Goal: Task Accomplishment & Management: Complete application form

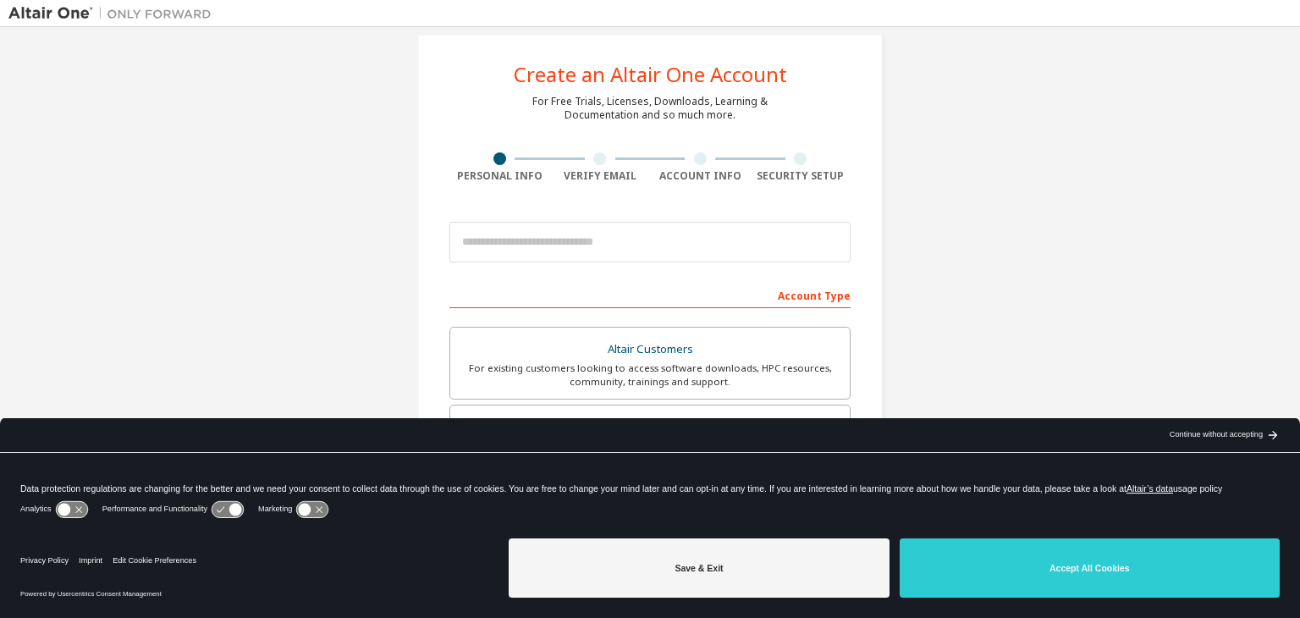
scroll to position [25, 0]
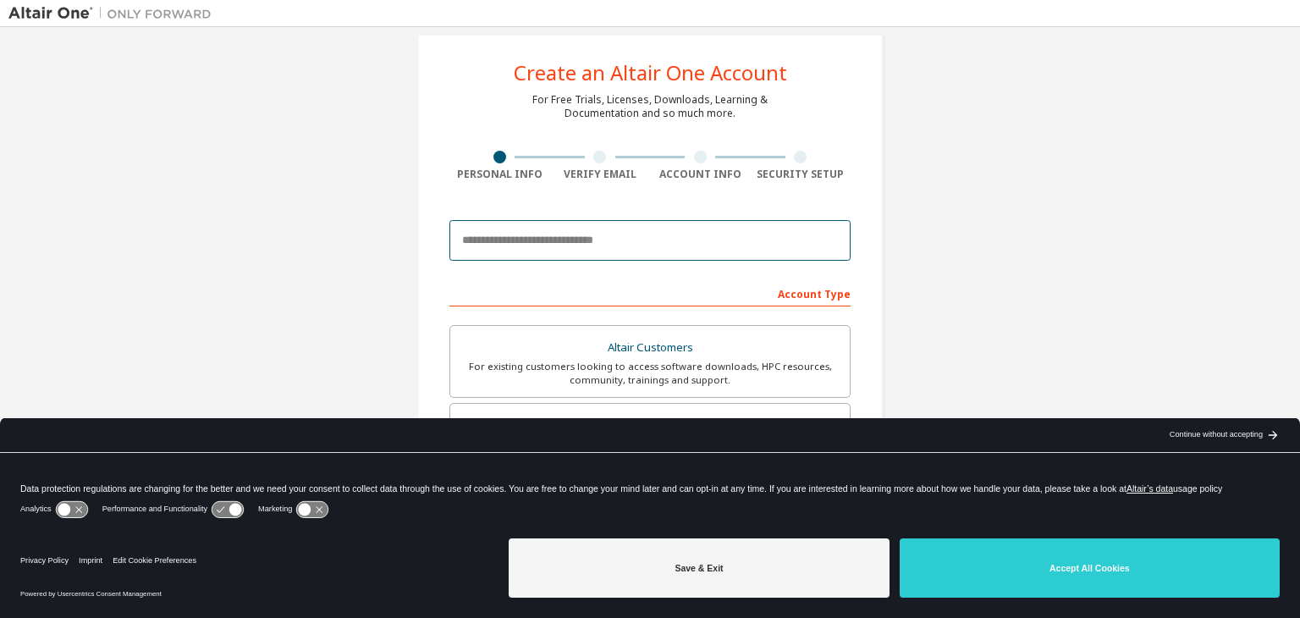
click at [514, 244] on input "email" at bounding box center [649, 240] width 401 height 41
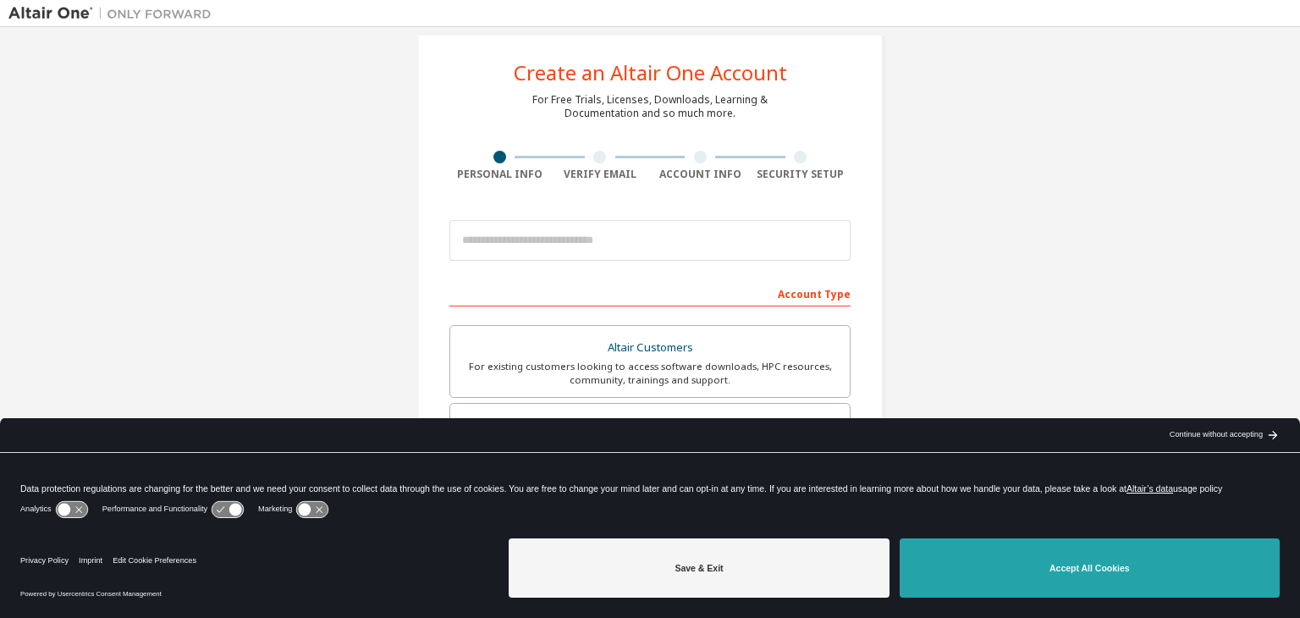
drag, startPoint x: 1056, startPoint y: 558, endPoint x: 1078, endPoint y: 556, distance: 22.1
click at [1078, 556] on button "Accept All Cookies" at bounding box center [1089, 567] width 380 height 59
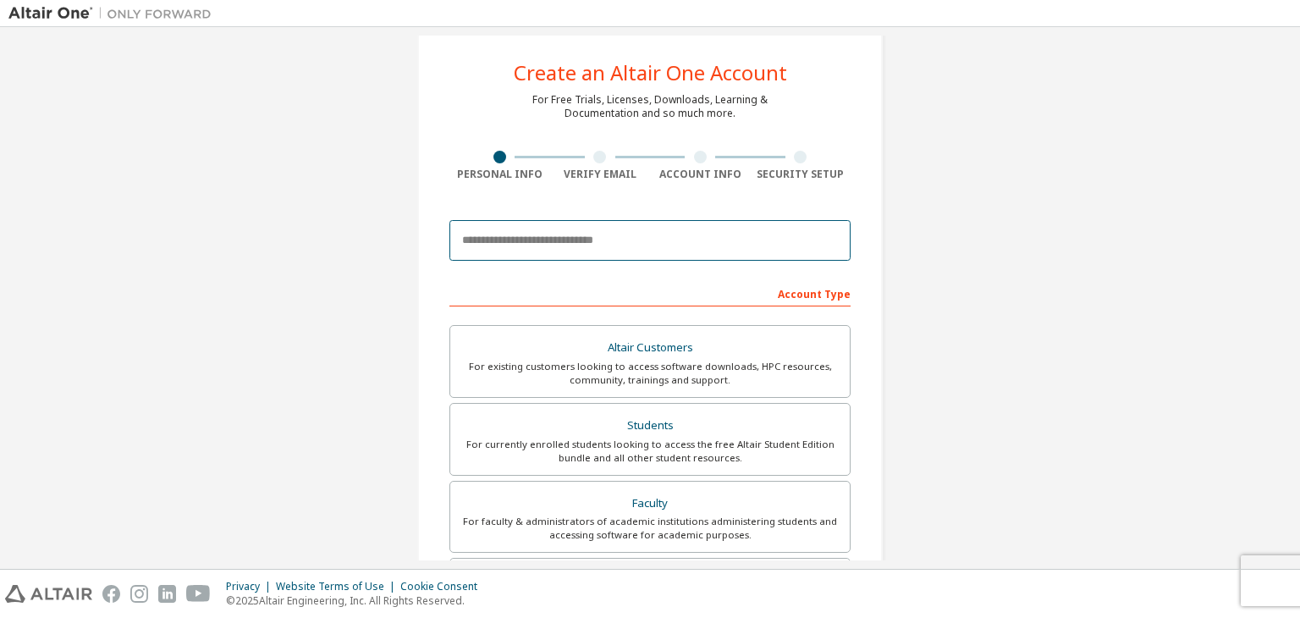
click at [609, 251] on input "email" at bounding box center [649, 240] width 401 height 41
type input "*"
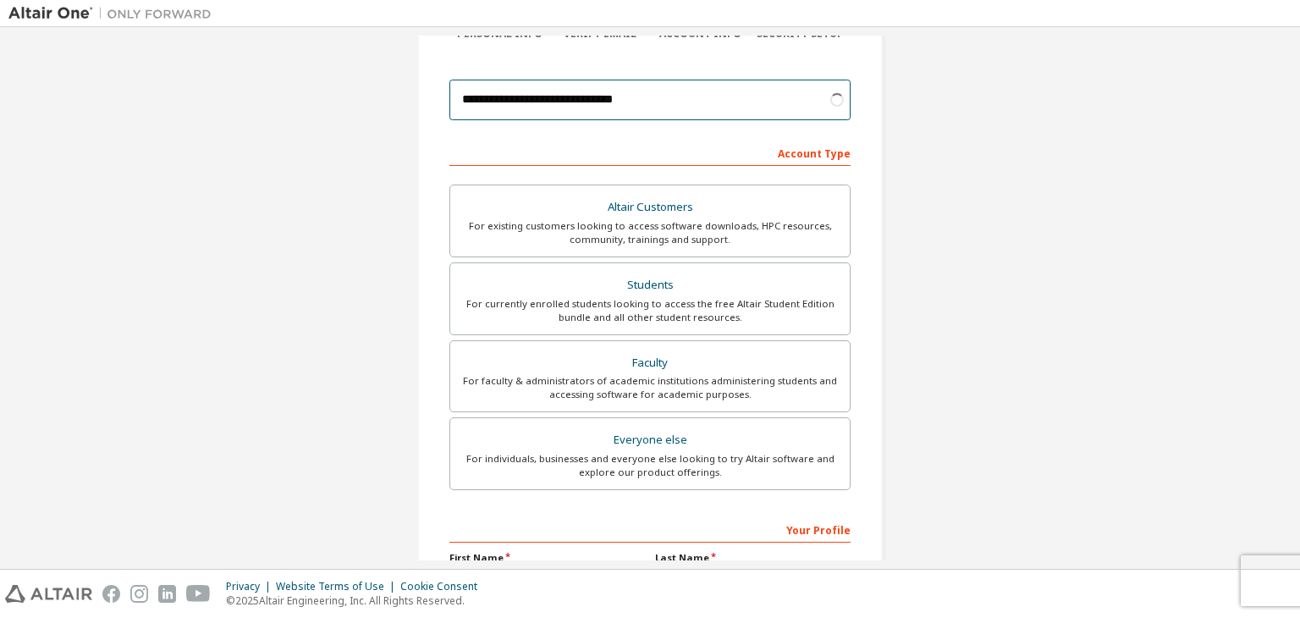
scroll to position [168, 0]
type input "**********"
click at [594, 290] on div "Students" at bounding box center [649, 283] width 379 height 24
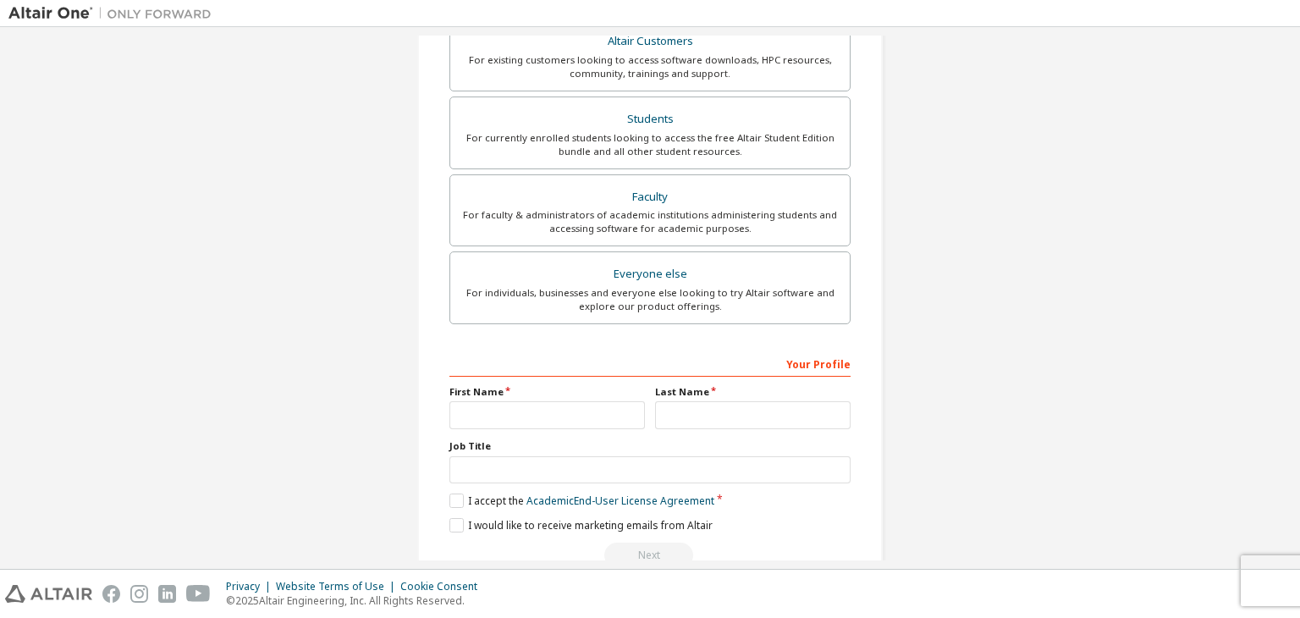
scroll to position [334, 0]
click at [464, 409] on input "text" at bounding box center [546, 412] width 195 height 28
type input "********"
click at [679, 422] on input "text" at bounding box center [752, 412] width 195 height 28
type input "******"
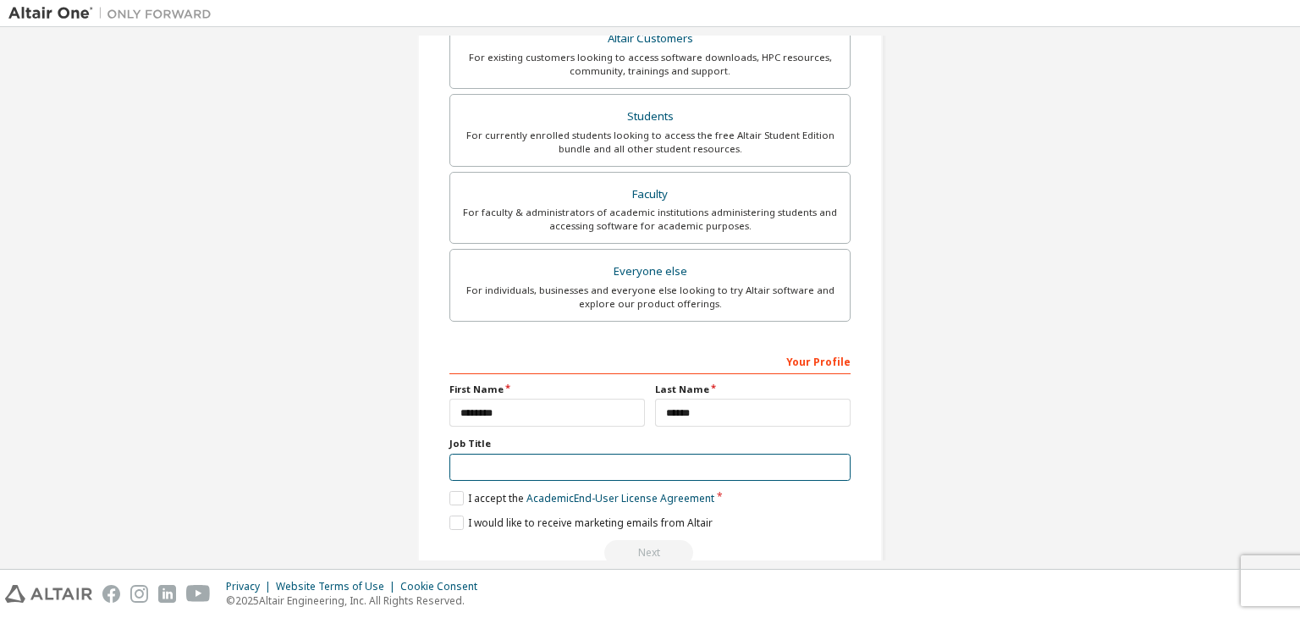
click at [590, 465] on input "text" at bounding box center [649, 467] width 401 height 28
type input "*******"
click at [455, 493] on label "I accept the Academic End-User License Agreement" at bounding box center [581, 498] width 265 height 14
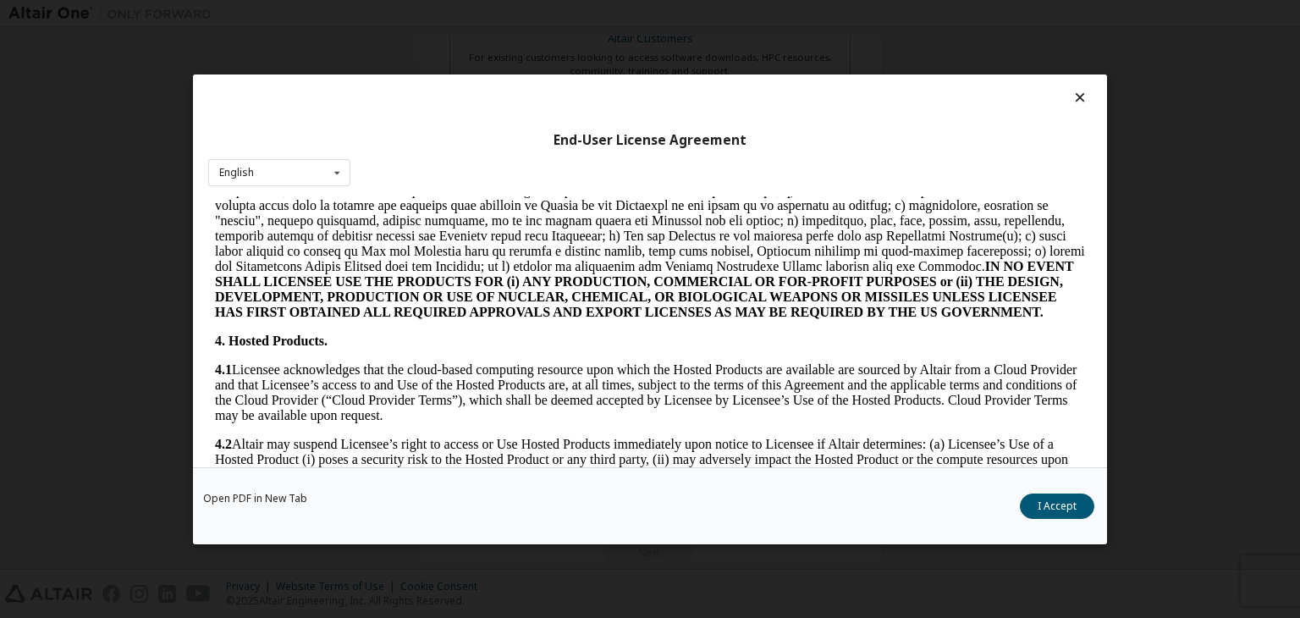
scroll to position [1485, 0]
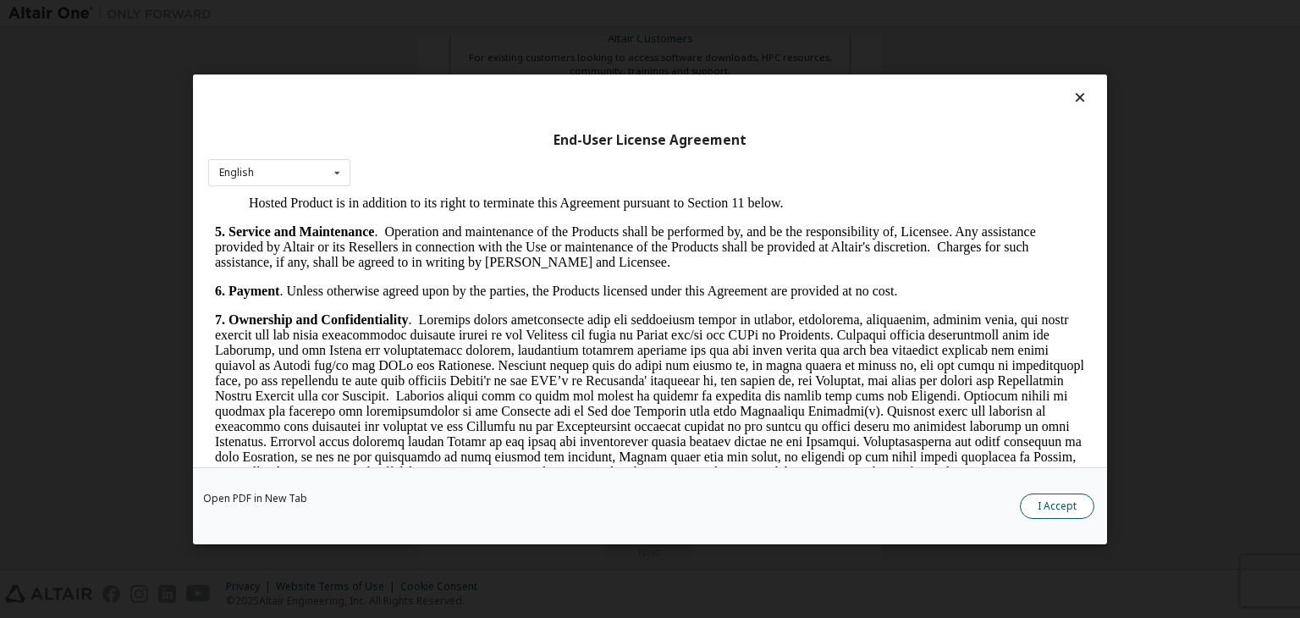
click at [1035, 498] on button "I Accept" at bounding box center [1056, 505] width 74 height 25
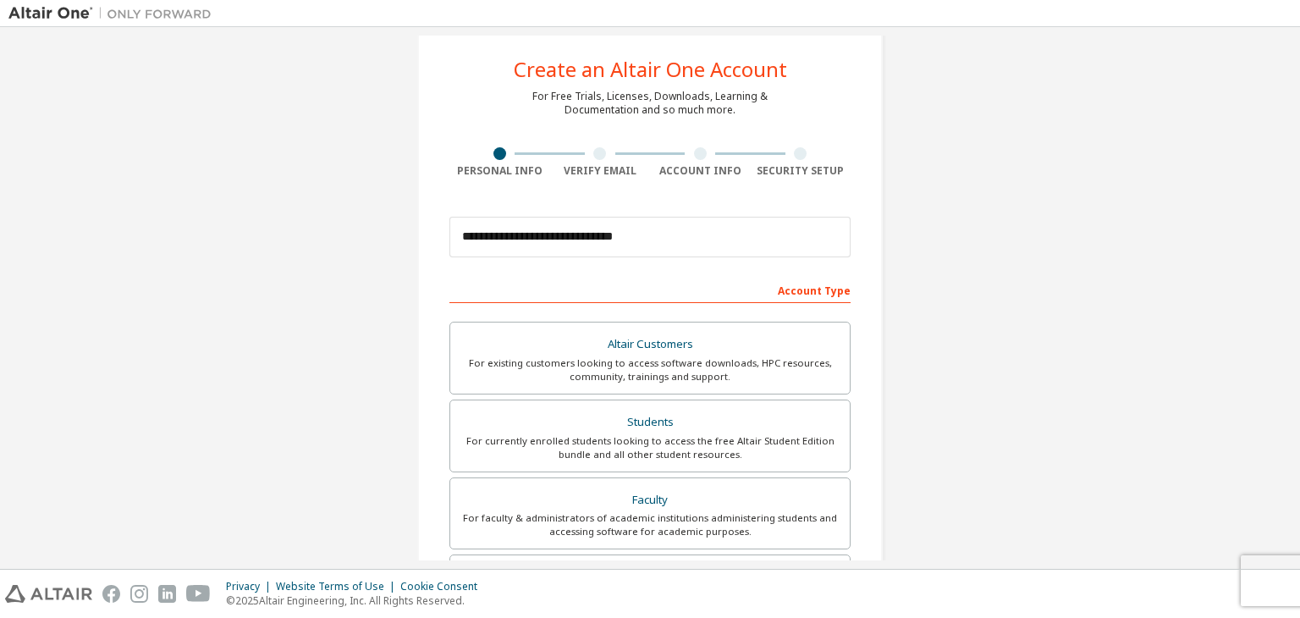
scroll to position [368, 0]
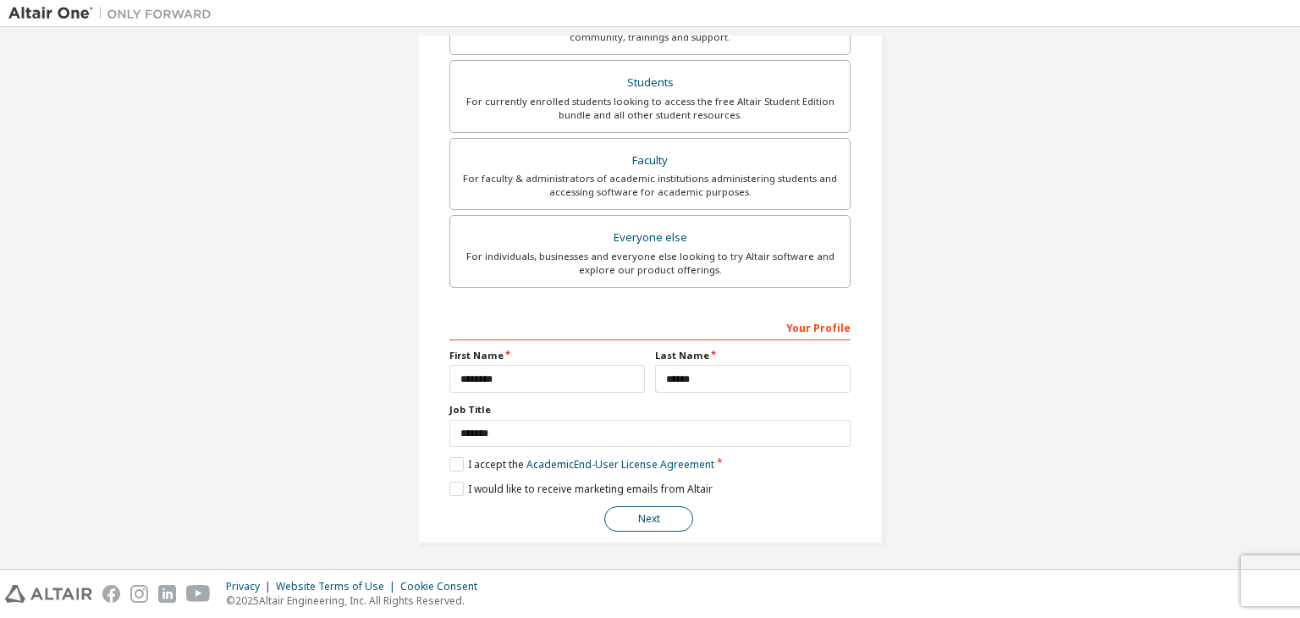
click at [640, 519] on button "Next" at bounding box center [648, 518] width 89 height 25
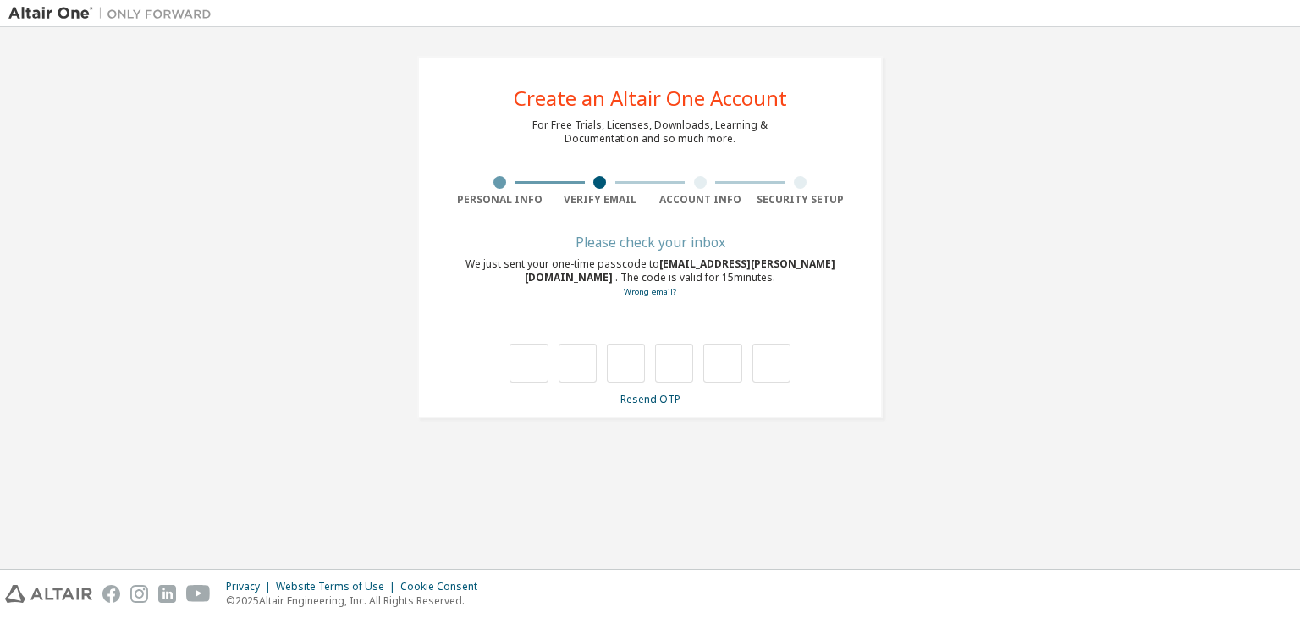
scroll to position [0, 0]
click at [1112, 366] on div "**********" at bounding box center [649, 237] width 1283 height 403
click at [507, 361] on div at bounding box center [649, 346] width 401 height 74
click at [525, 356] on input "text" at bounding box center [528, 362] width 38 height 39
type input "*"
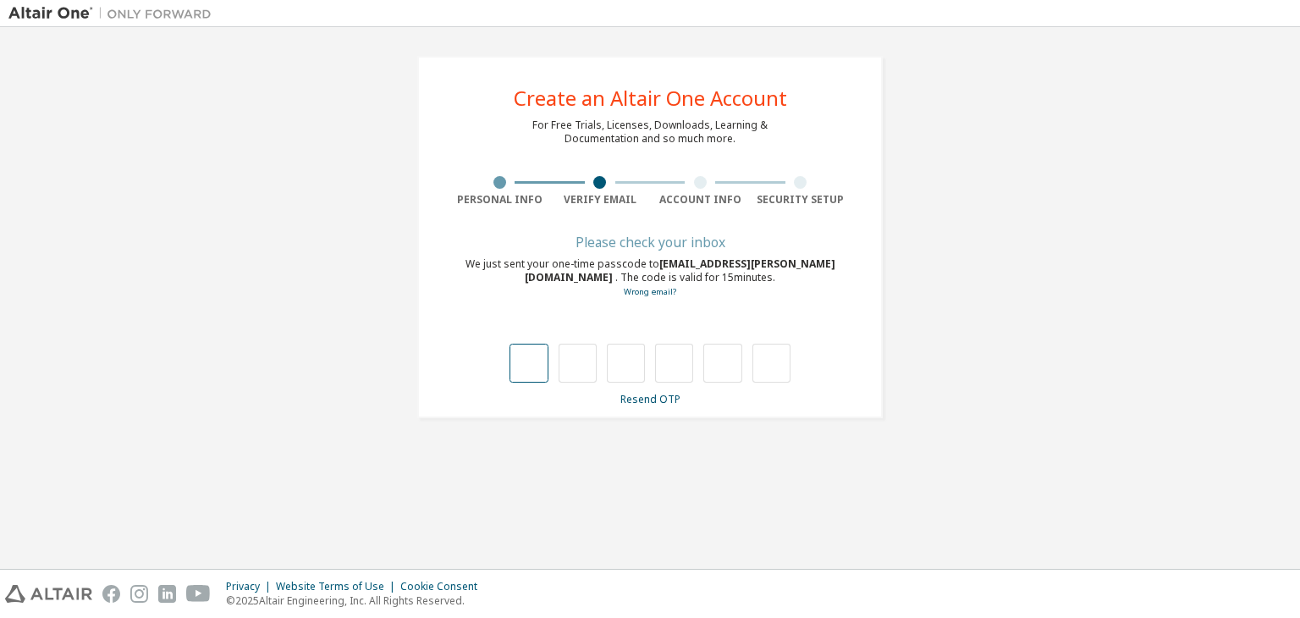
type input "*"
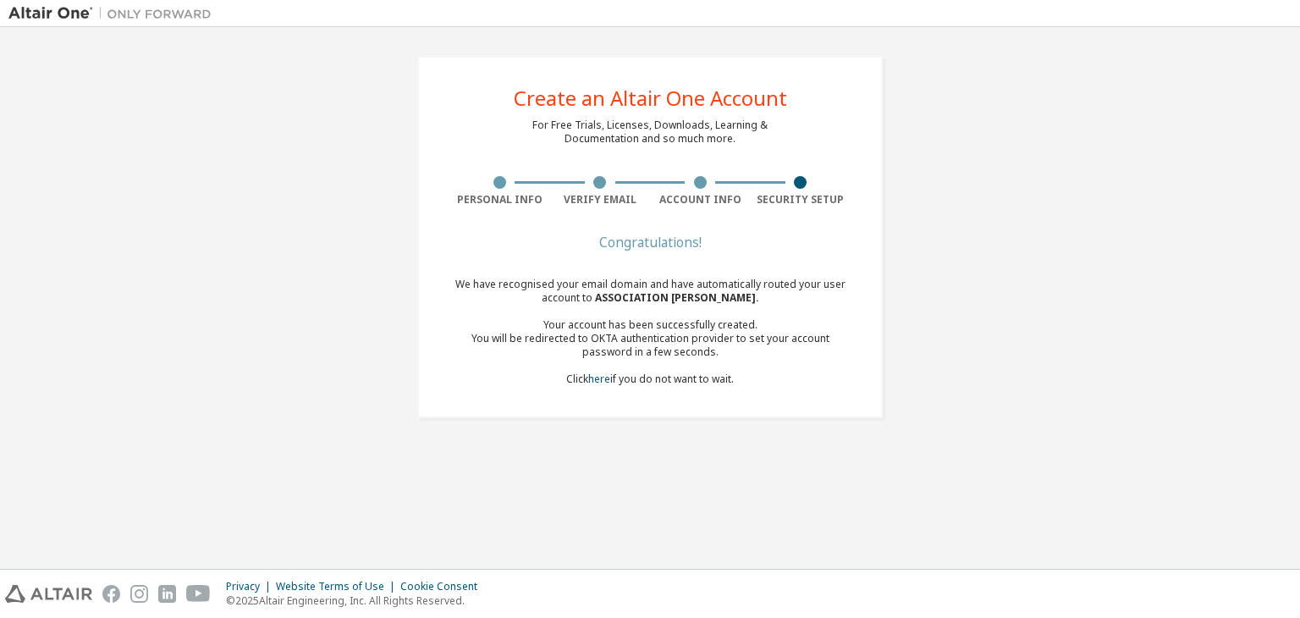
click at [542, 332] on div "You will be redirected to OKTA authentication provider to set your account pass…" at bounding box center [649, 345] width 401 height 27
